Goal: Information Seeking & Learning: Learn about a topic

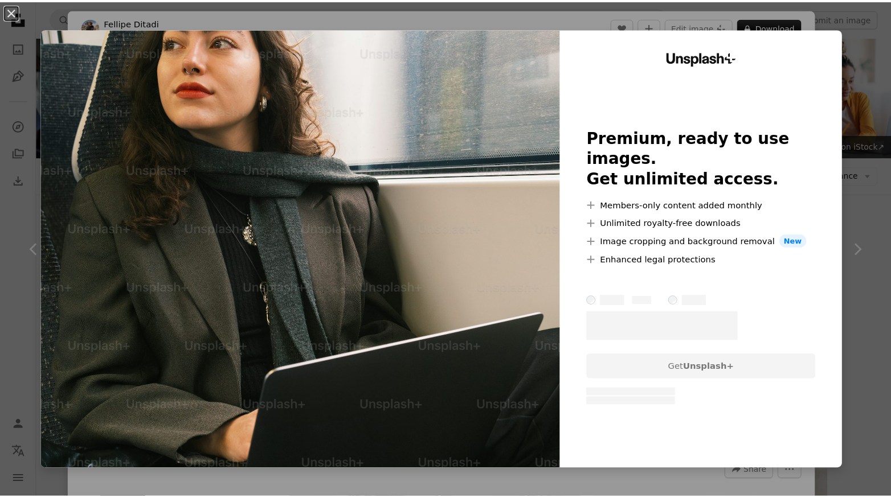
scroll to position [2859, 0]
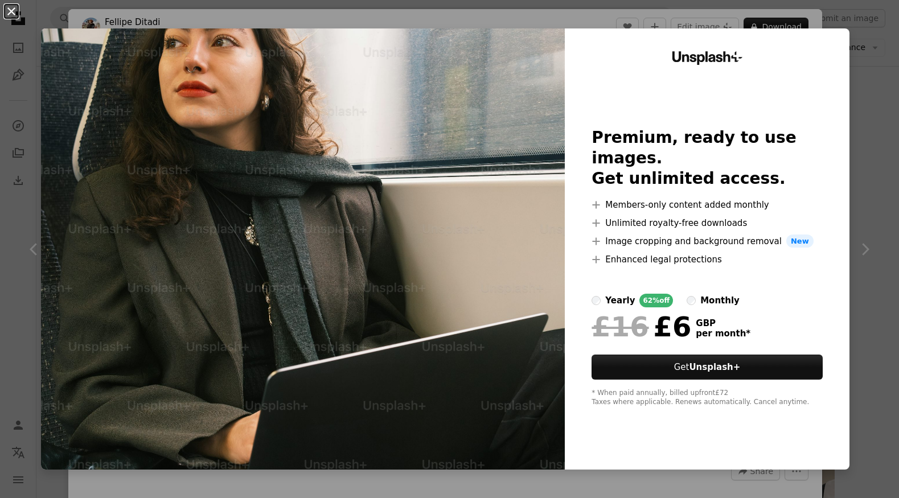
click at [8, 13] on button "An X shape" at bounding box center [12, 12] width 14 height 14
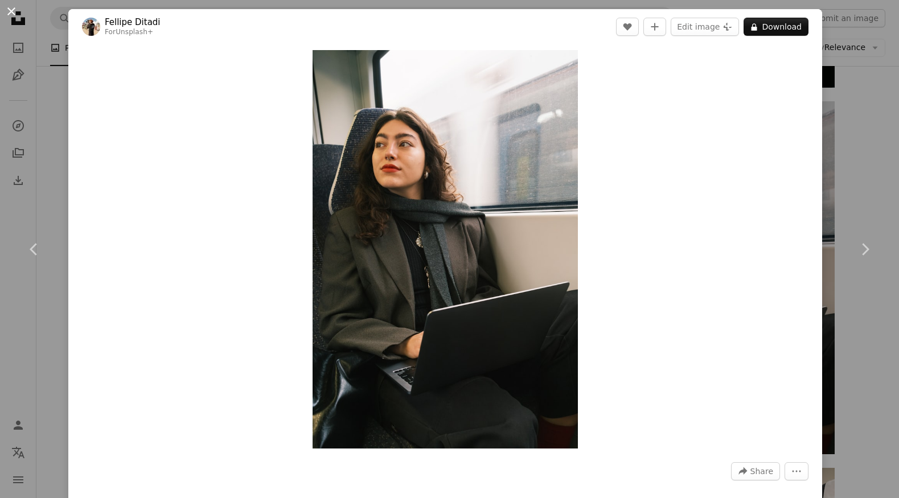
click at [5, 14] on button "An X shape" at bounding box center [12, 12] width 14 height 14
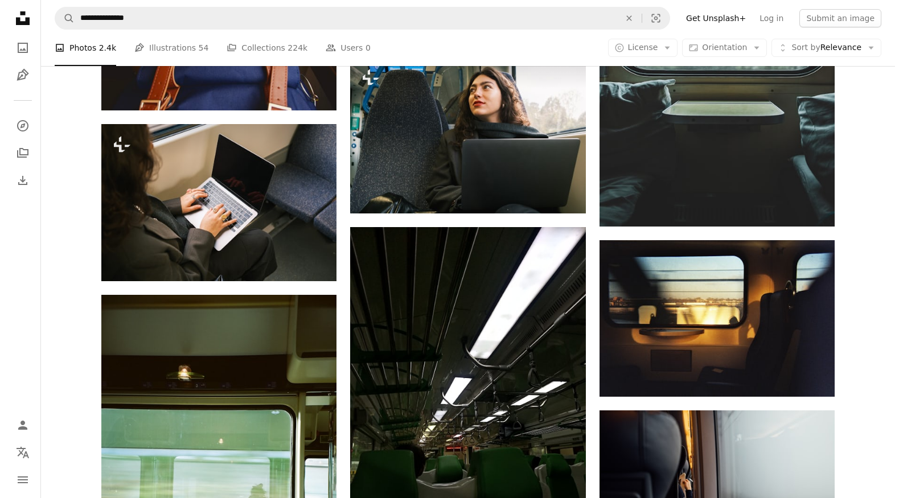
scroll to position [3863, 0]
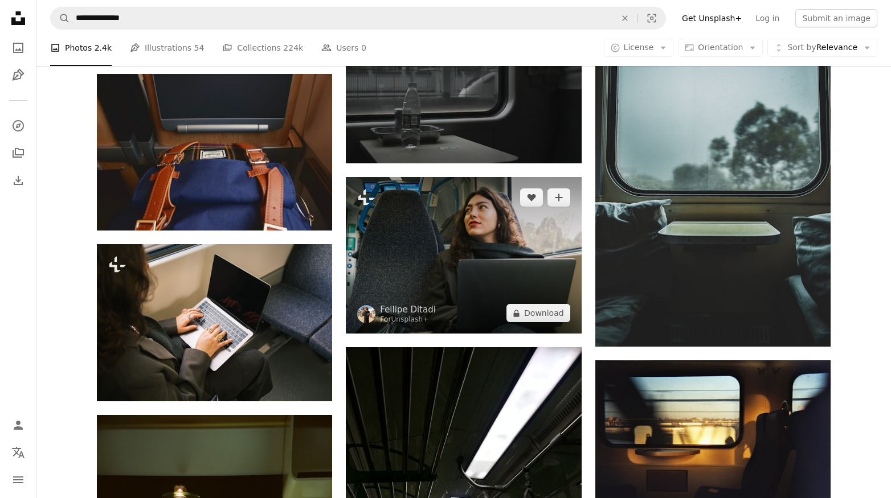
click at [439, 244] on img at bounding box center [463, 255] width 235 height 157
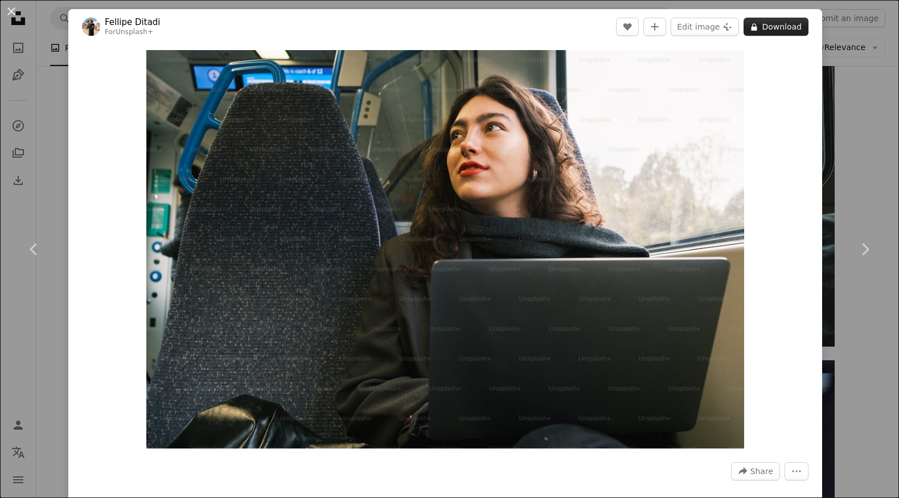
click at [763, 27] on button "A lock Download" at bounding box center [776, 27] width 65 height 18
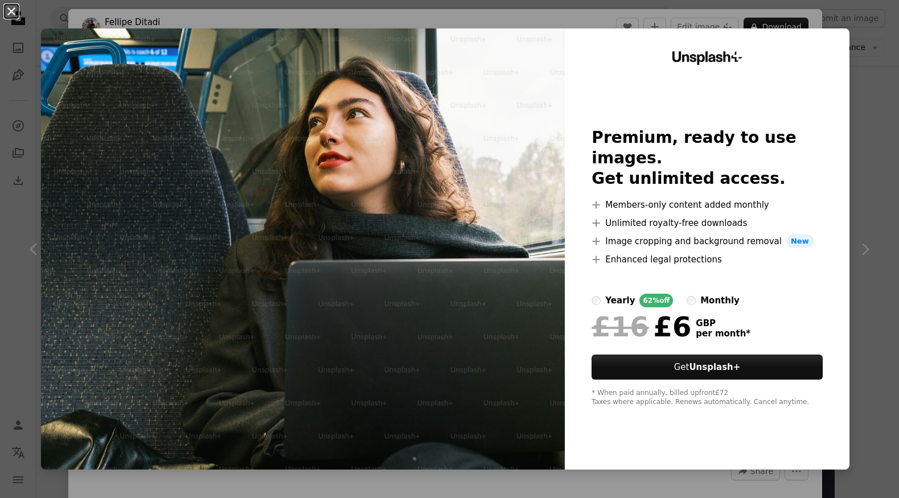
click at [9, 11] on button "An X shape" at bounding box center [12, 12] width 14 height 14
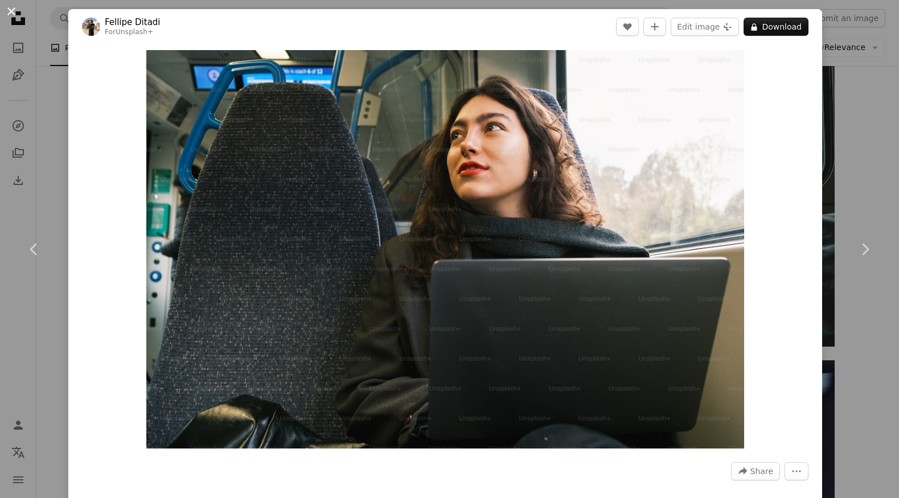
click at [6, 13] on button "An X shape" at bounding box center [12, 12] width 14 height 14
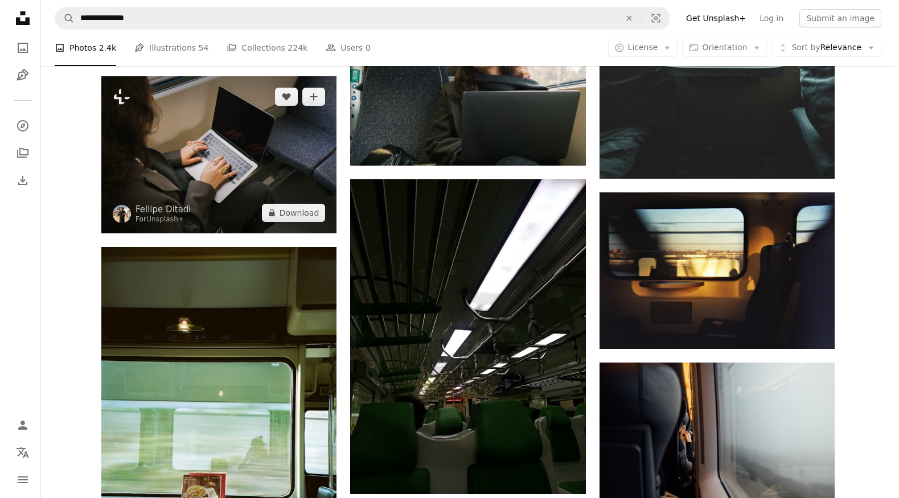
scroll to position [3942, 0]
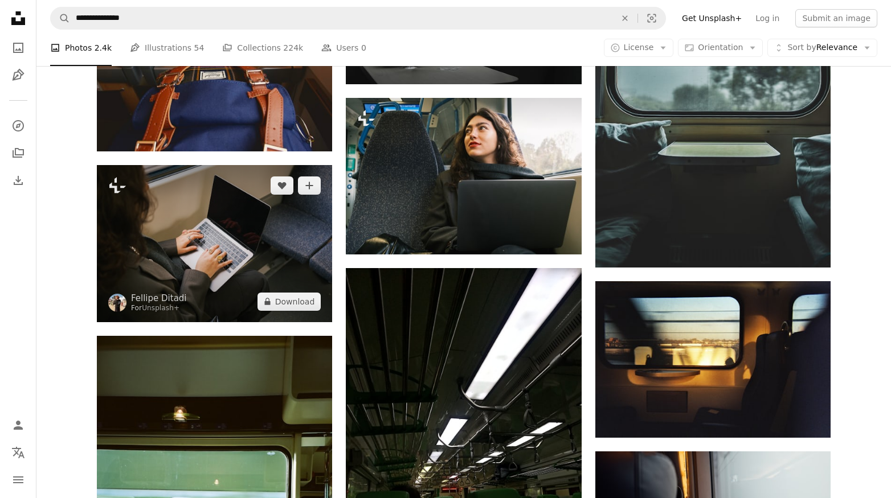
click at [227, 251] on img at bounding box center [214, 243] width 235 height 157
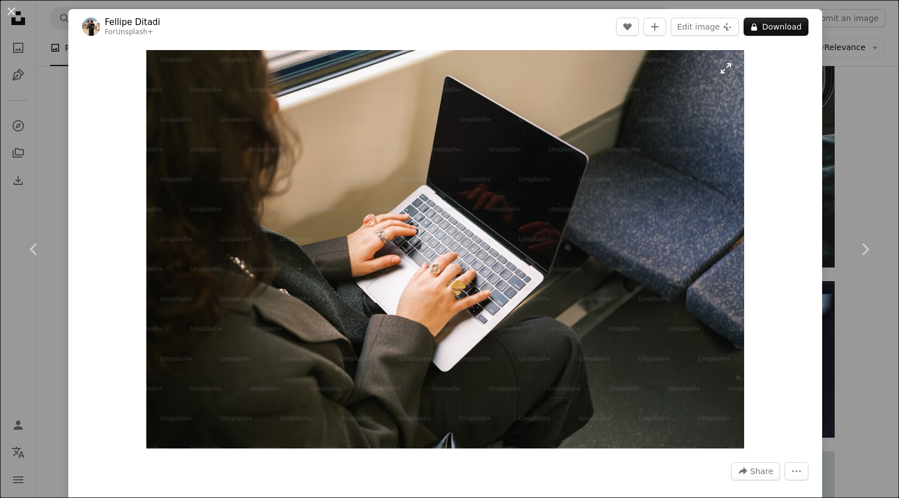
click at [514, 196] on img "Zoom in on this image" at bounding box center [445, 249] width 598 height 399
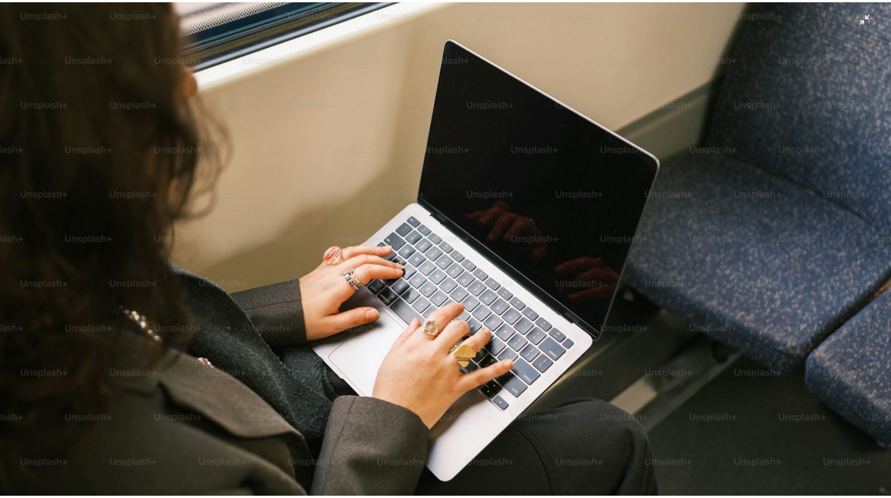
scroll to position [45, 0]
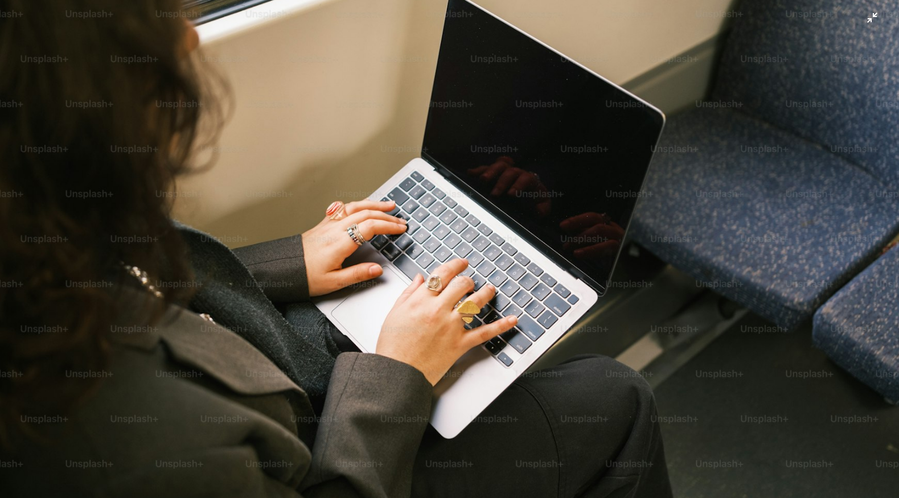
click at [519, 176] on img "Zoom out on this image" at bounding box center [449, 254] width 900 height 600
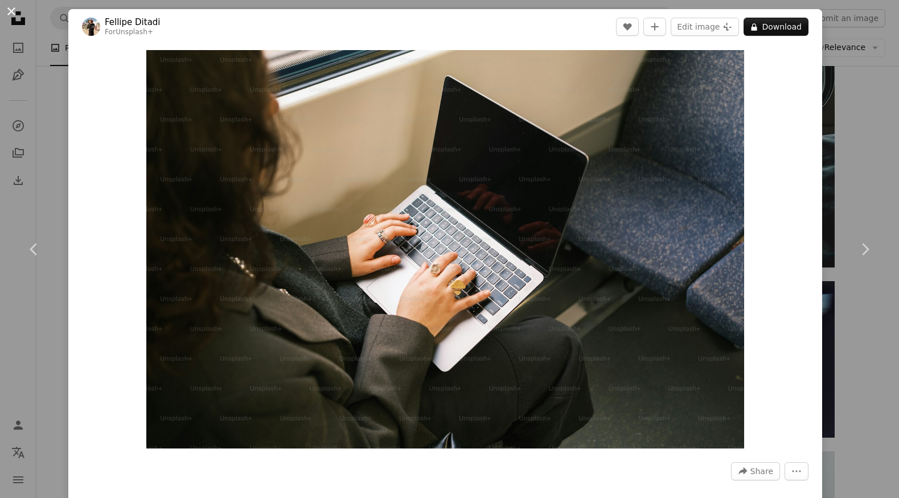
click at [18, 14] on button "An X shape" at bounding box center [12, 12] width 14 height 14
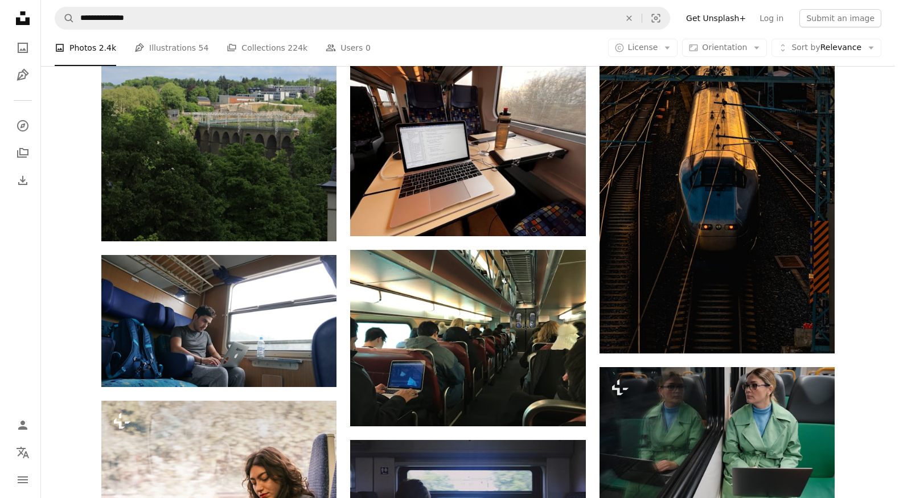
scroll to position [1230, 0]
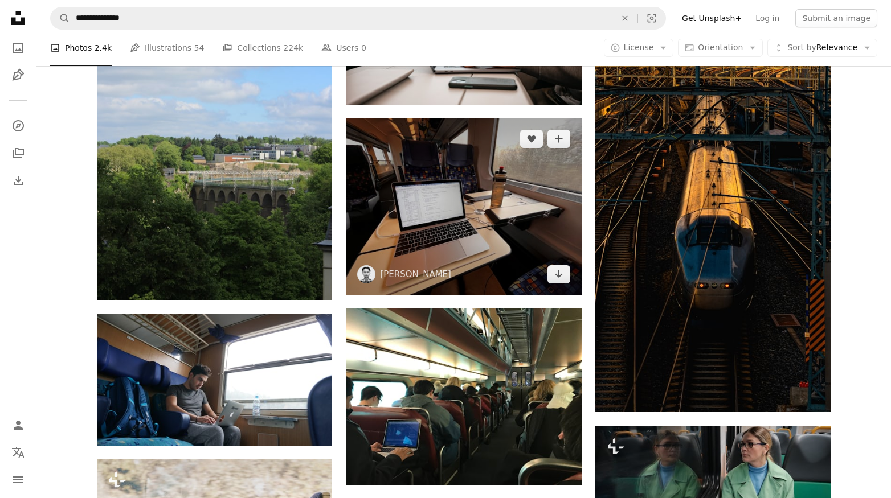
click at [459, 206] on img at bounding box center [463, 206] width 235 height 177
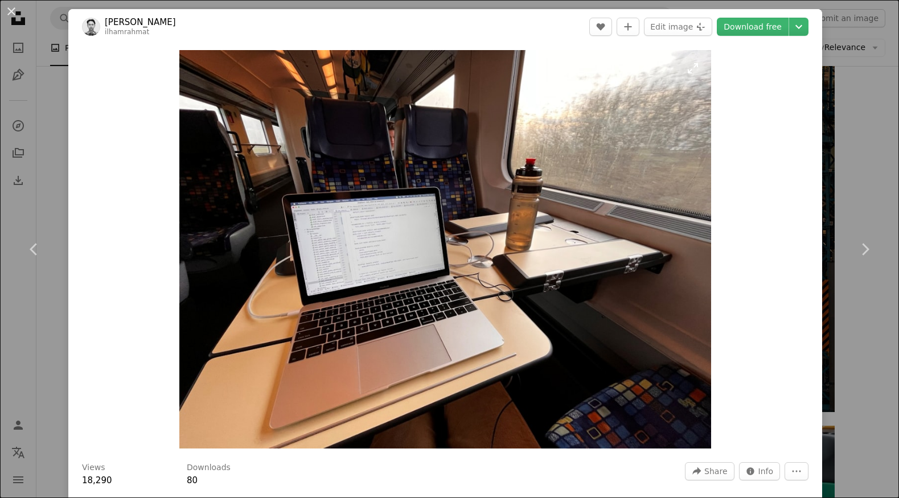
click at [366, 244] on img "Zoom in on this image" at bounding box center [444, 249] width 531 height 399
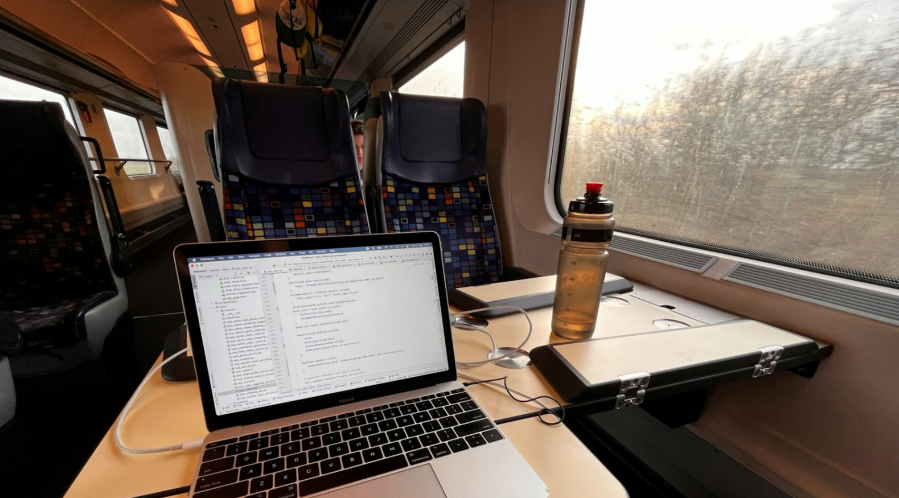
scroll to position [82, 0]
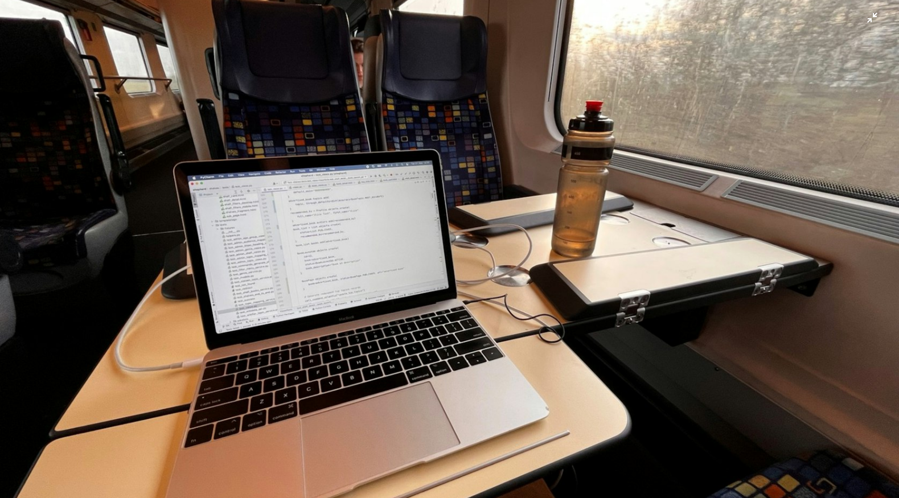
click at [305, 220] on img "Zoom out on this image" at bounding box center [449, 254] width 900 height 675
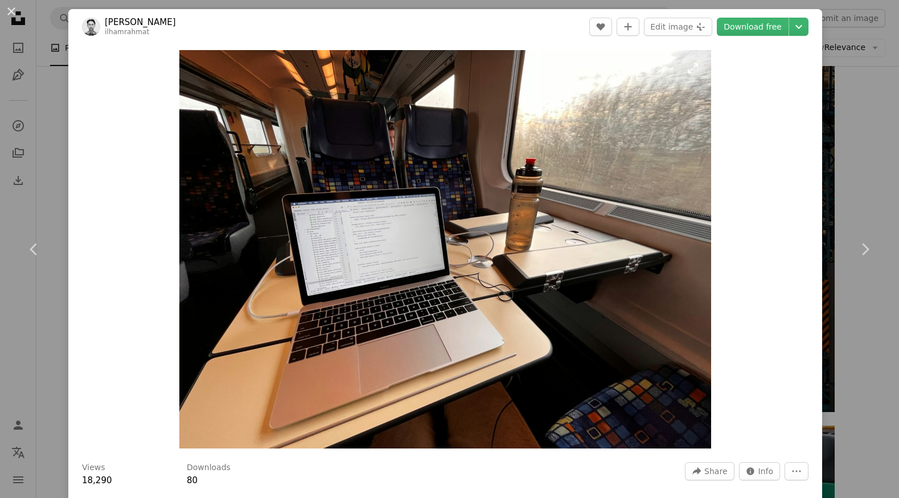
click at [341, 234] on img "Zoom in on this image" at bounding box center [444, 249] width 531 height 399
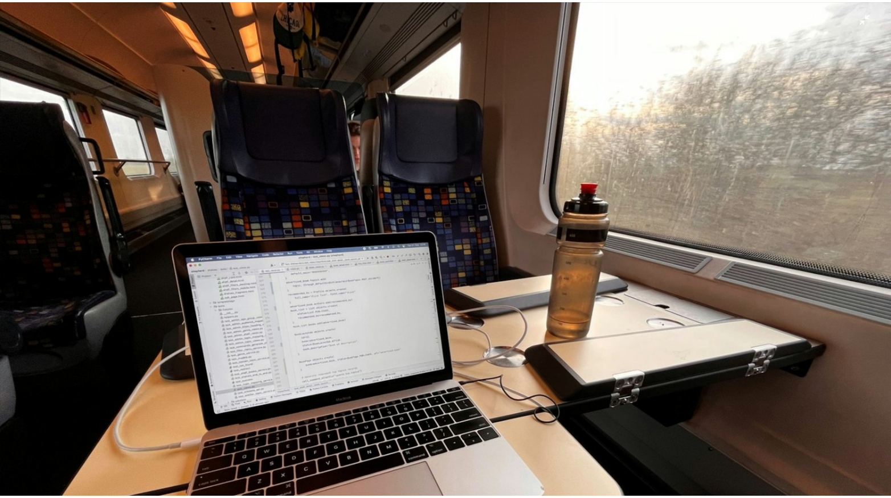
scroll to position [163, 0]
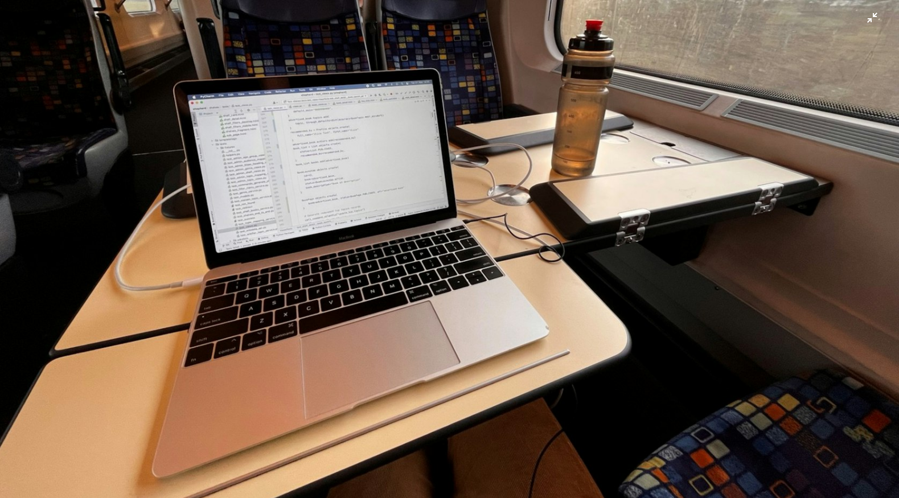
click at [328, 199] on img "Zoom out on this image" at bounding box center [449, 174] width 900 height 675
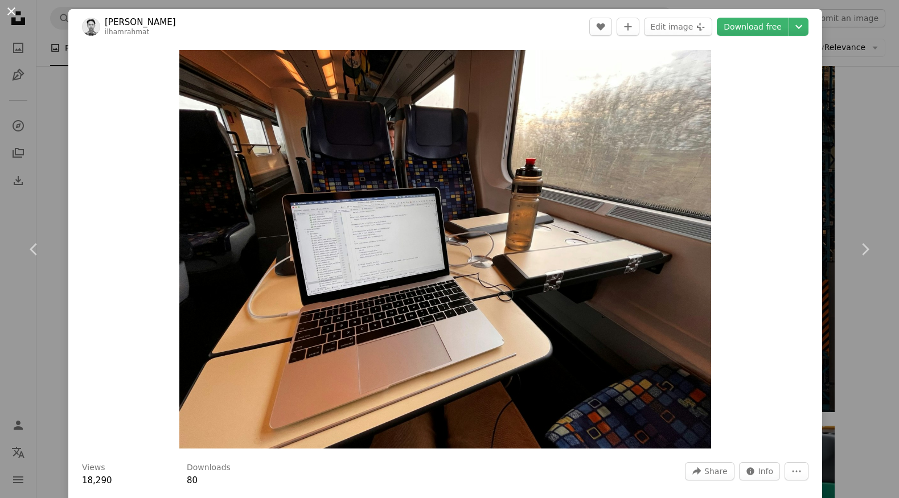
click at [9, 11] on button "An X shape" at bounding box center [12, 12] width 14 height 14
